Goal: Task Accomplishment & Management: Manage account settings

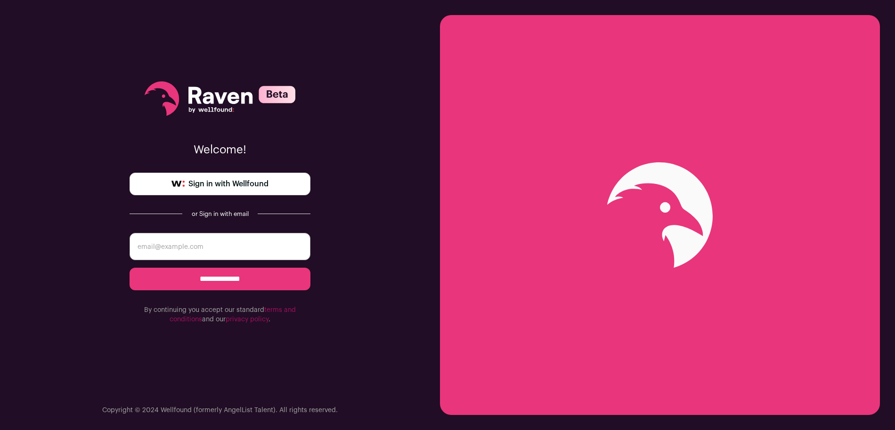
click at [264, 182] on span "Sign in with Wellfound" at bounding box center [228, 183] width 80 height 11
click at [235, 191] on link "Sign in with Wellfound" at bounding box center [220, 184] width 181 height 23
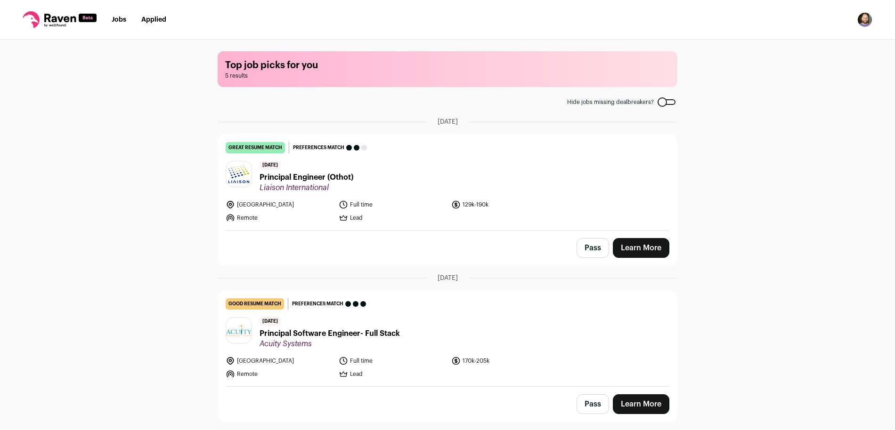
click at [867, 21] on img "Open dropdown" at bounding box center [864, 19] width 15 height 15
click at [833, 42] on link "Settings" at bounding box center [820, 43] width 104 height 23
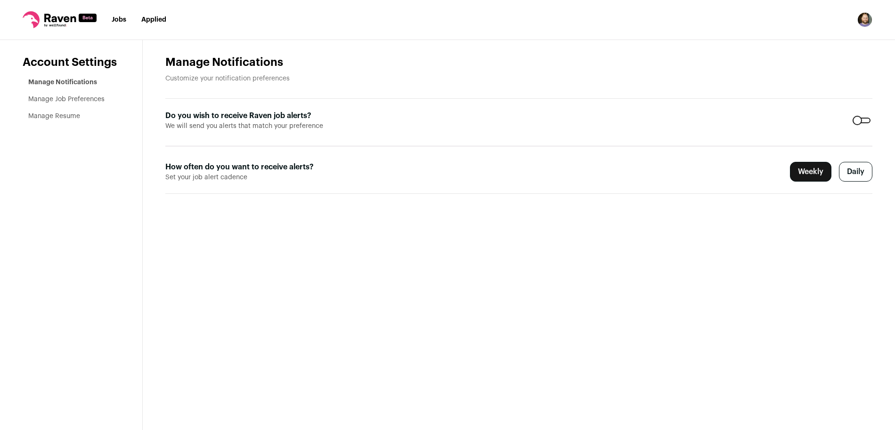
click at [863, 118] on div at bounding box center [861, 121] width 18 height 6
click at [379, 229] on main "Manage Notifications Customize your notification preferences Do you wish to rec…" at bounding box center [519, 235] width 752 height 390
click at [59, 95] on li "Manage Job Preferences" at bounding box center [73, 99] width 91 height 9
click at [60, 100] on link "Manage Job Preferences" at bounding box center [66, 99] width 76 height 7
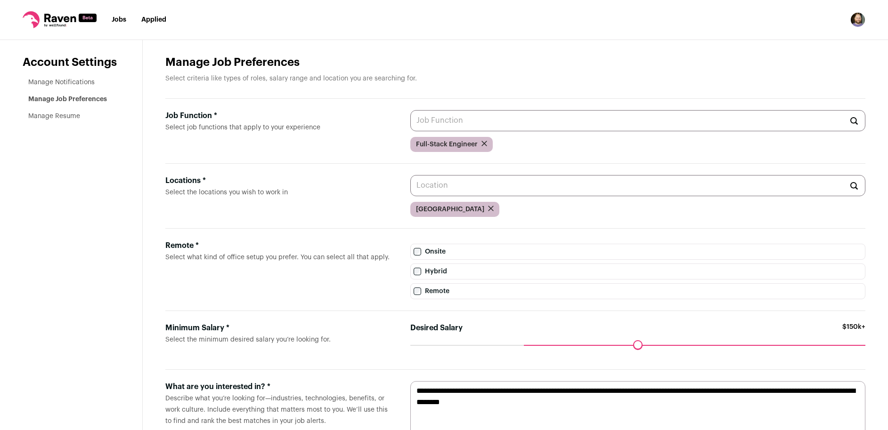
click at [58, 112] on li "Manage Resume" at bounding box center [73, 116] width 91 height 9
click at [563, 48] on main "Manage Job Preferences Select criteria like types of roles, salary range and lo…" at bounding box center [515, 262] width 745 height 444
click at [40, 112] on li "Manage Resume" at bounding box center [73, 116] width 91 height 9
click at [53, 124] on aside "Account Settings Manage Notifications Manage Job Preferences Manage Resume" at bounding box center [71, 262] width 143 height 444
click at [543, 66] on h1 "Manage Job Preferences" at bounding box center [515, 62] width 700 height 15
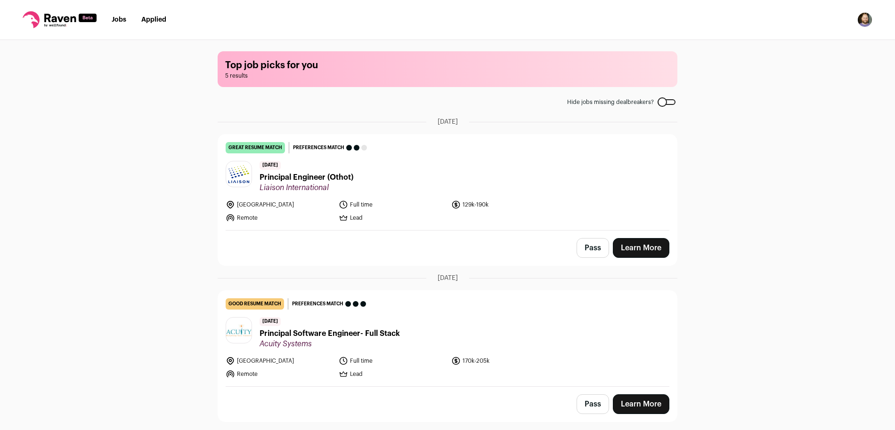
click at [587, 249] on button "Pass" at bounding box center [592, 248] width 32 height 20
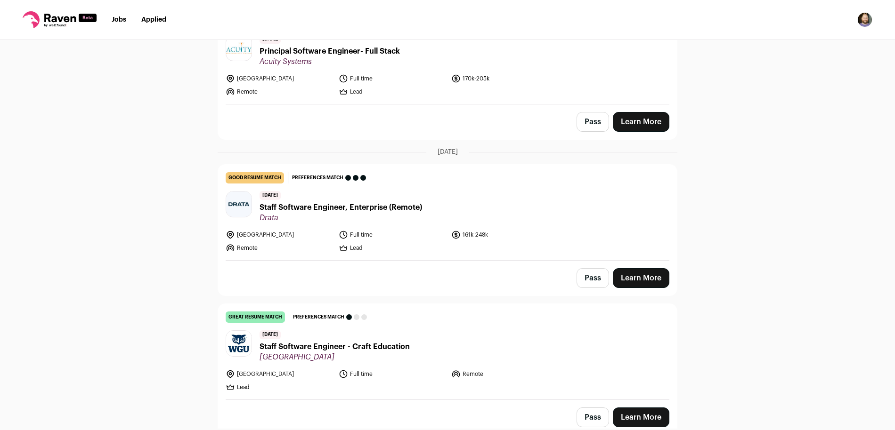
scroll to position [154, 0]
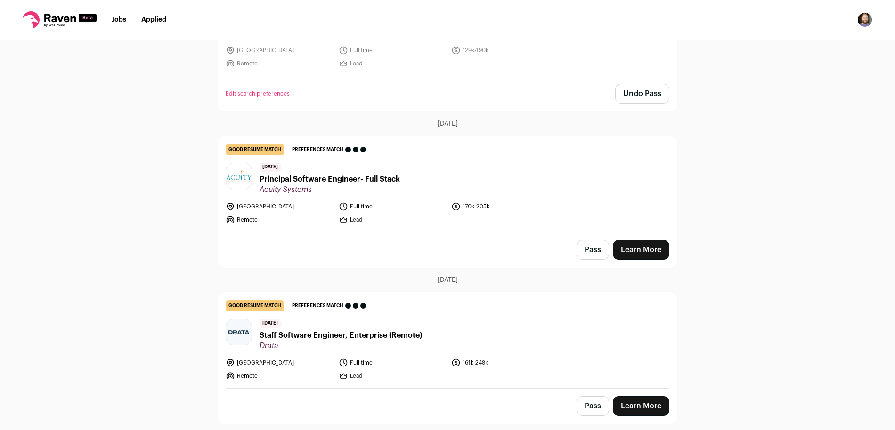
click at [592, 247] on button "Pass" at bounding box center [592, 250] width 32 height 20
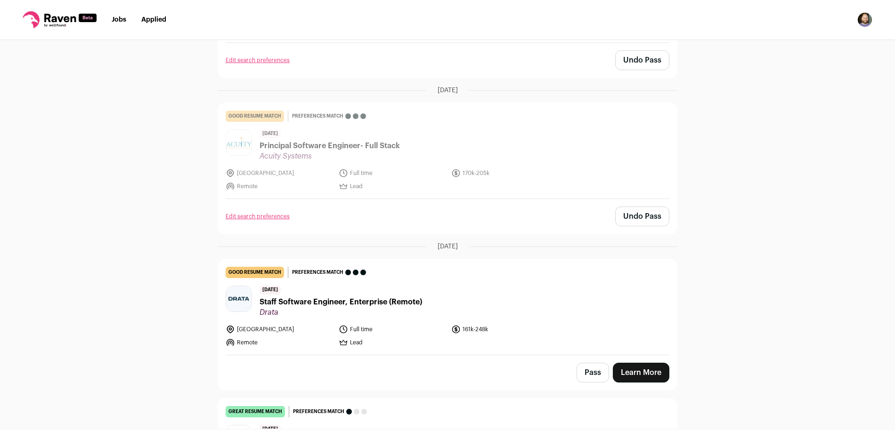
scroll to position [261, 0]
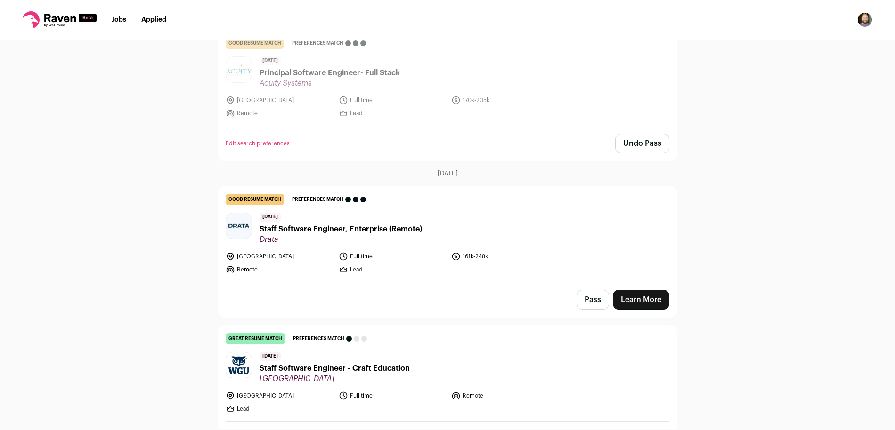
click at [586, 303] on button "Pass" at bounding box center [592, 300] width 32 height 20
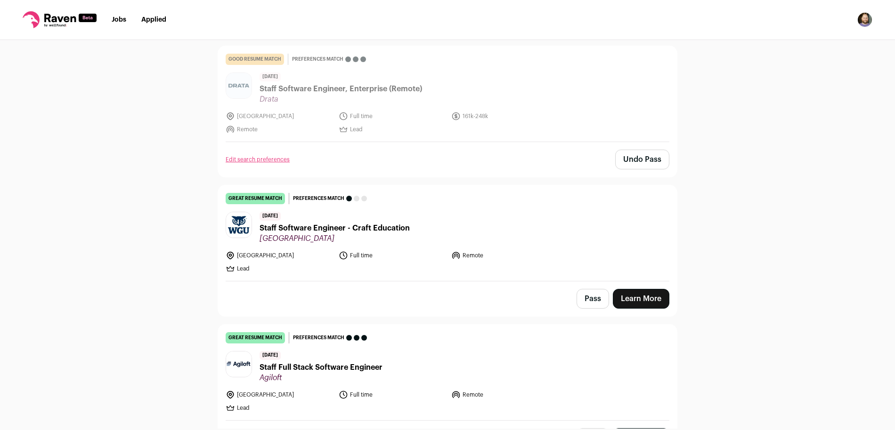
scroll to position [429, 0]
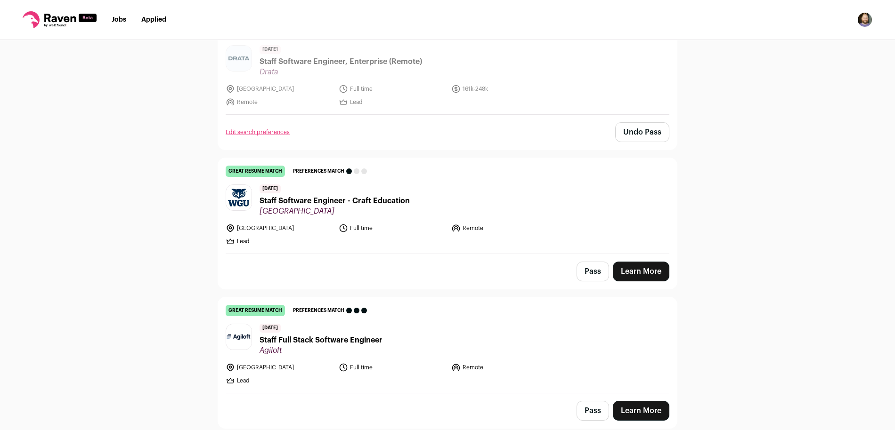
click at [581, 269] on button "Pass" at bounding box center [592, 272] width 32 height 20
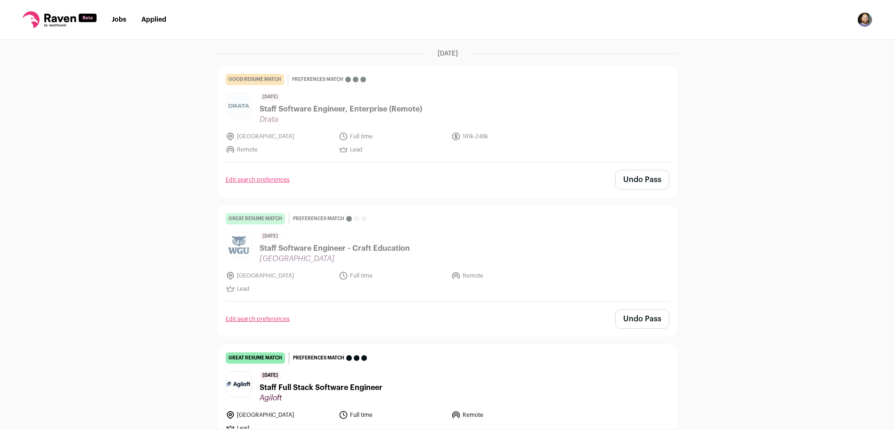
scroll to position [429, 0]
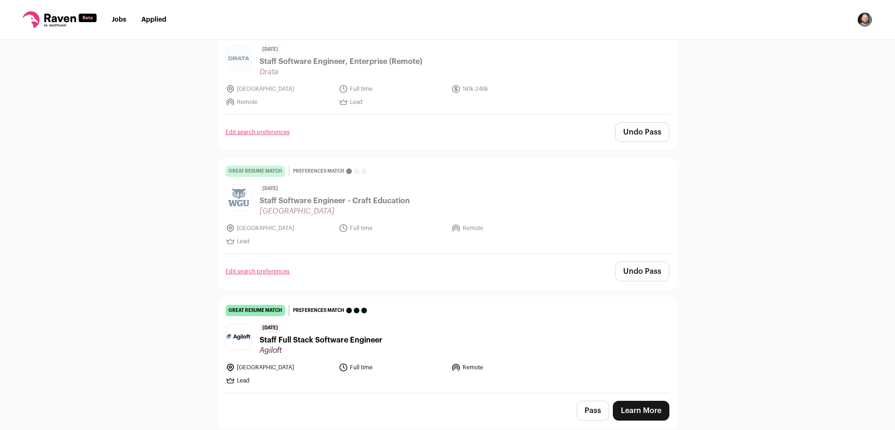
click at [577, 407] on button "Pass" at bounding box center [592, 411] width 32 height 20
